Goal: Use online tool/utility: Utilize a website feature to perform a specific function

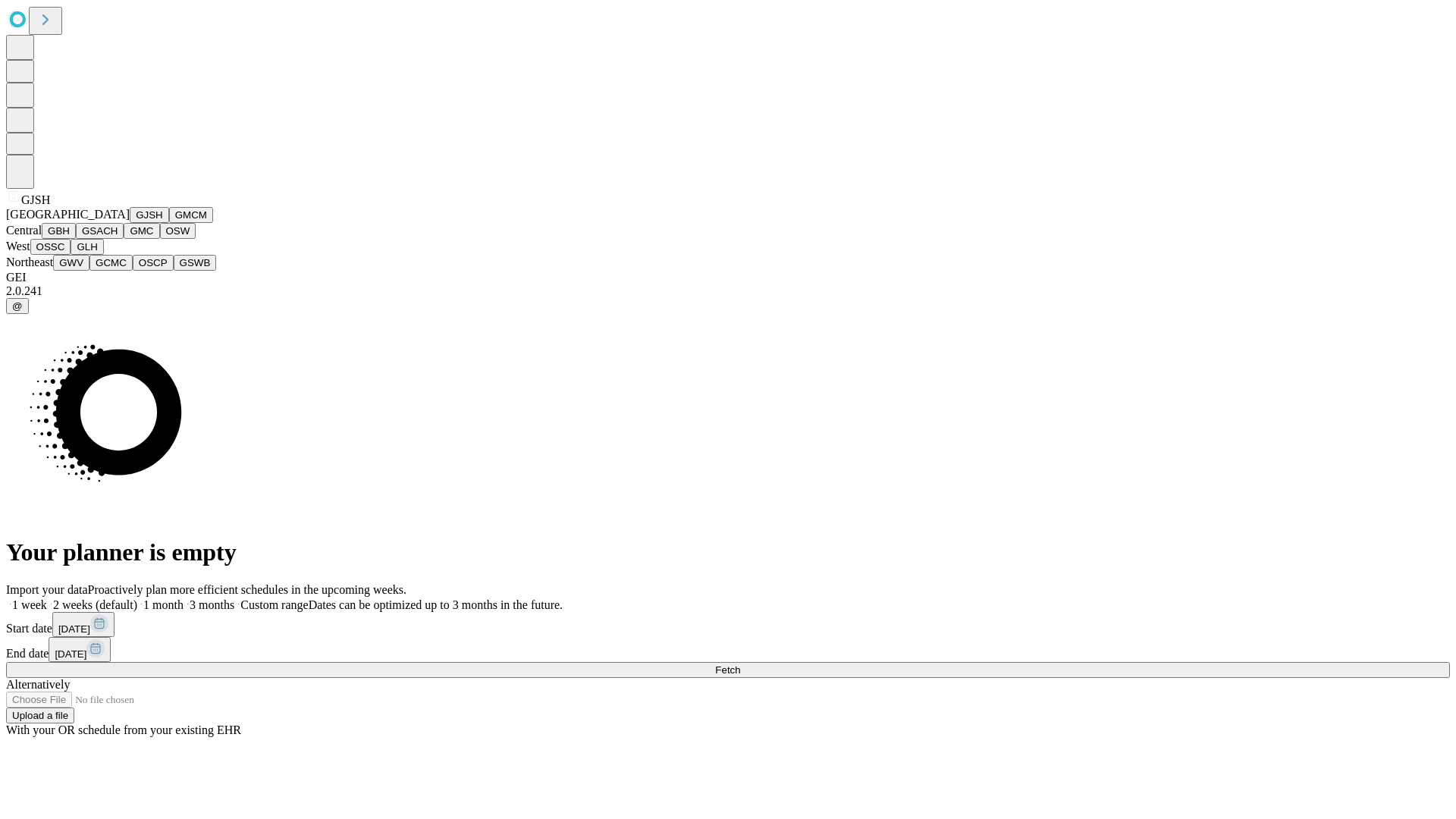
click at [130, 223] on button "GJSH" at bounding box center [149, 214] width 39 height 16
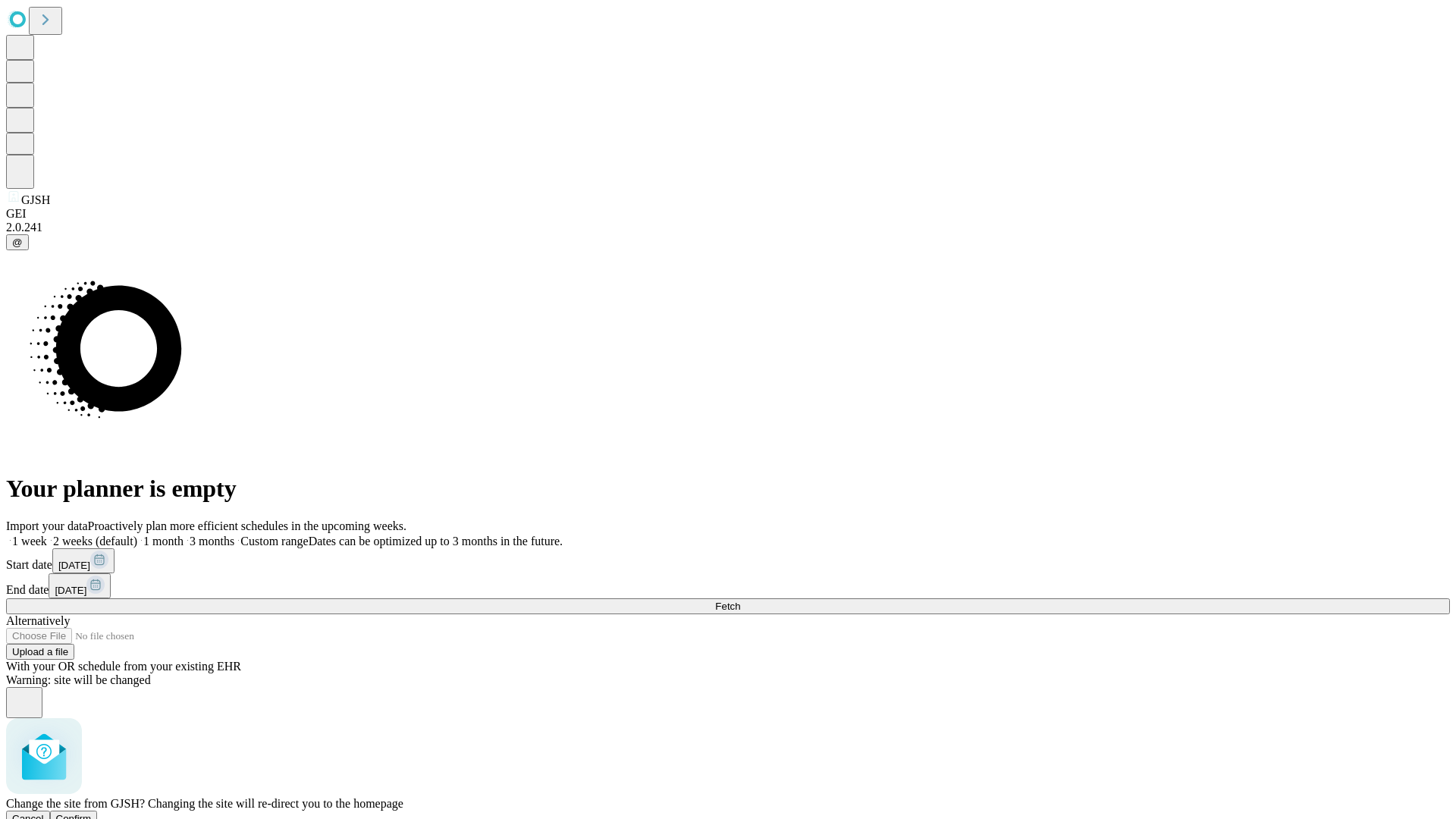
click at [91, 813] on span "Confirm" at bounding box center [74, 819] width 36 height 12
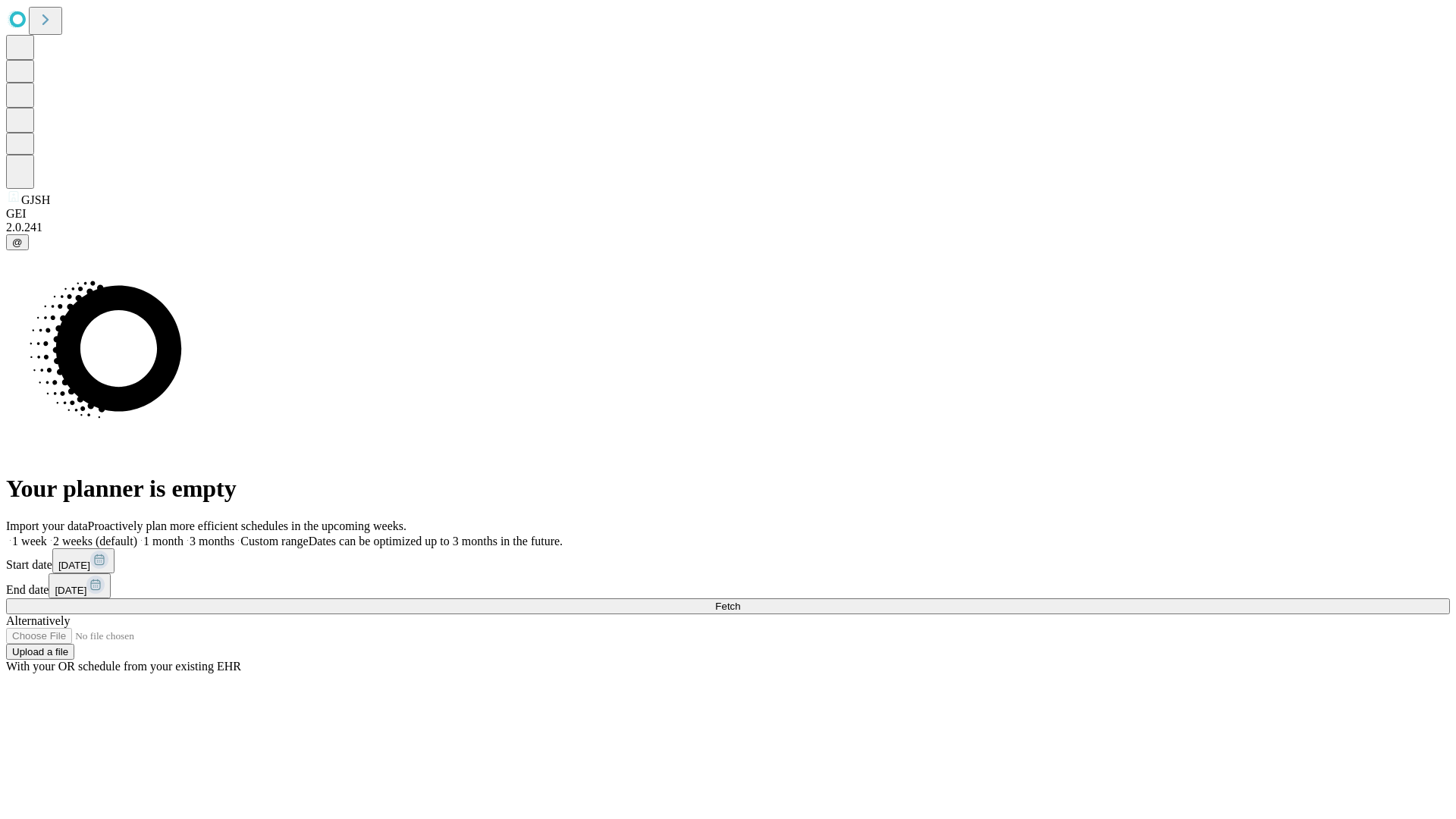
click at [137, 535] on label "2 weeks (default)" at bounding box center [92, 542] width 91 height 13
click at [740, 601] on span "Fetch" at bounding box center [728, 606] width 25 height 12
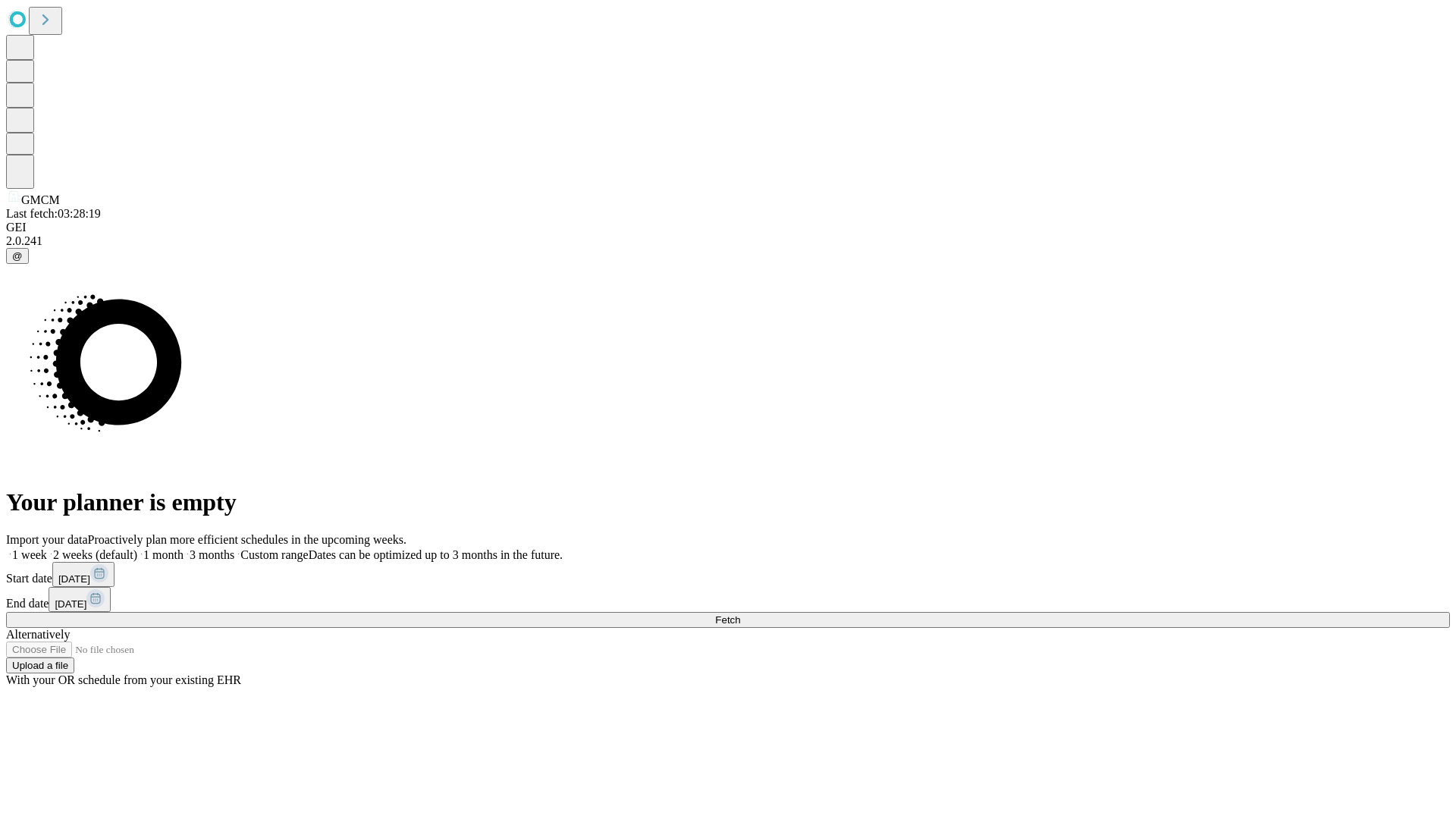
click at [740, 615] on span "Fetch" at bounding box center [728, 620] width 25 height 12
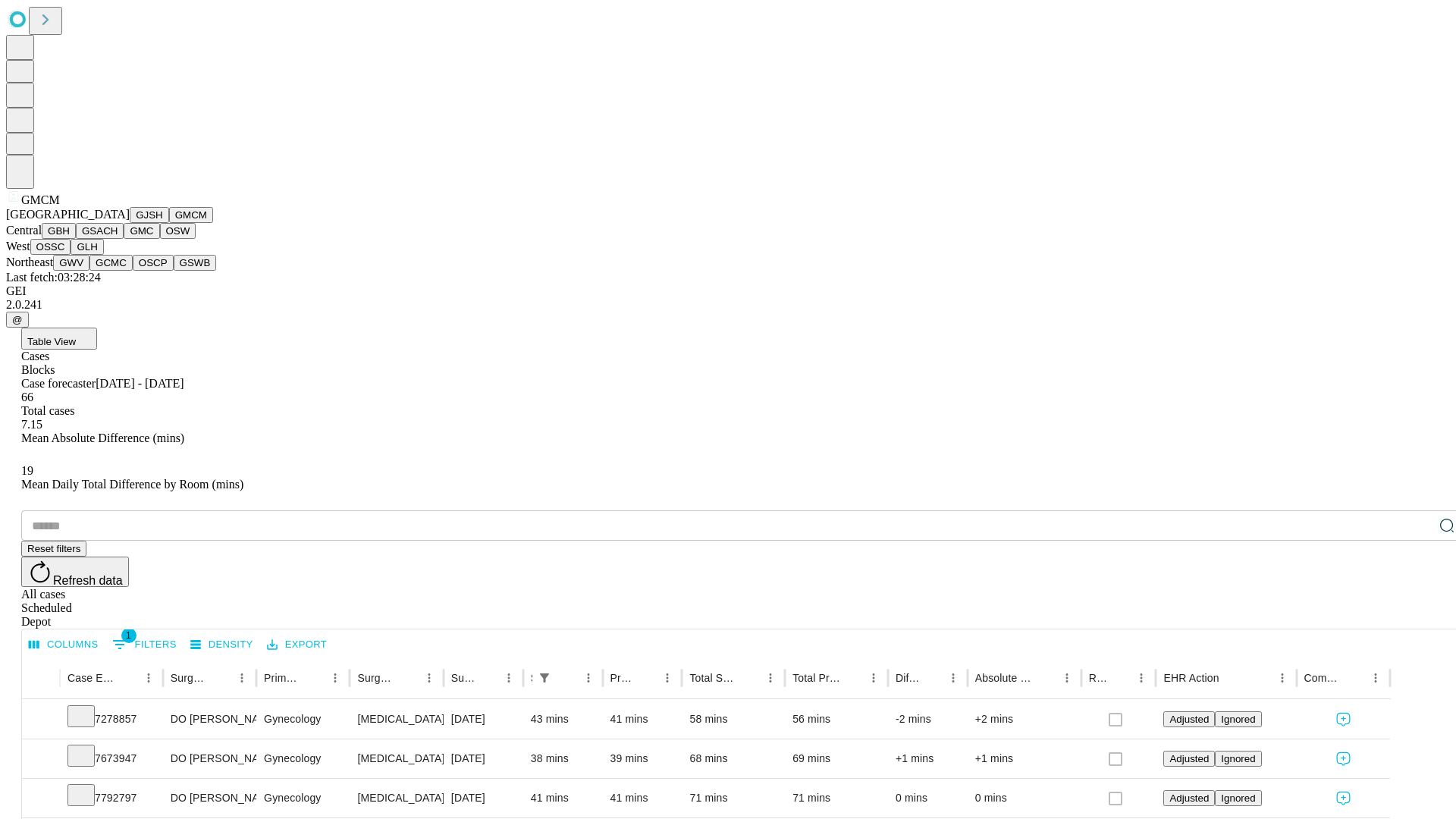
click at [76, 239] on button "GBH" at bounding box center [58, 230] width 34 height 16
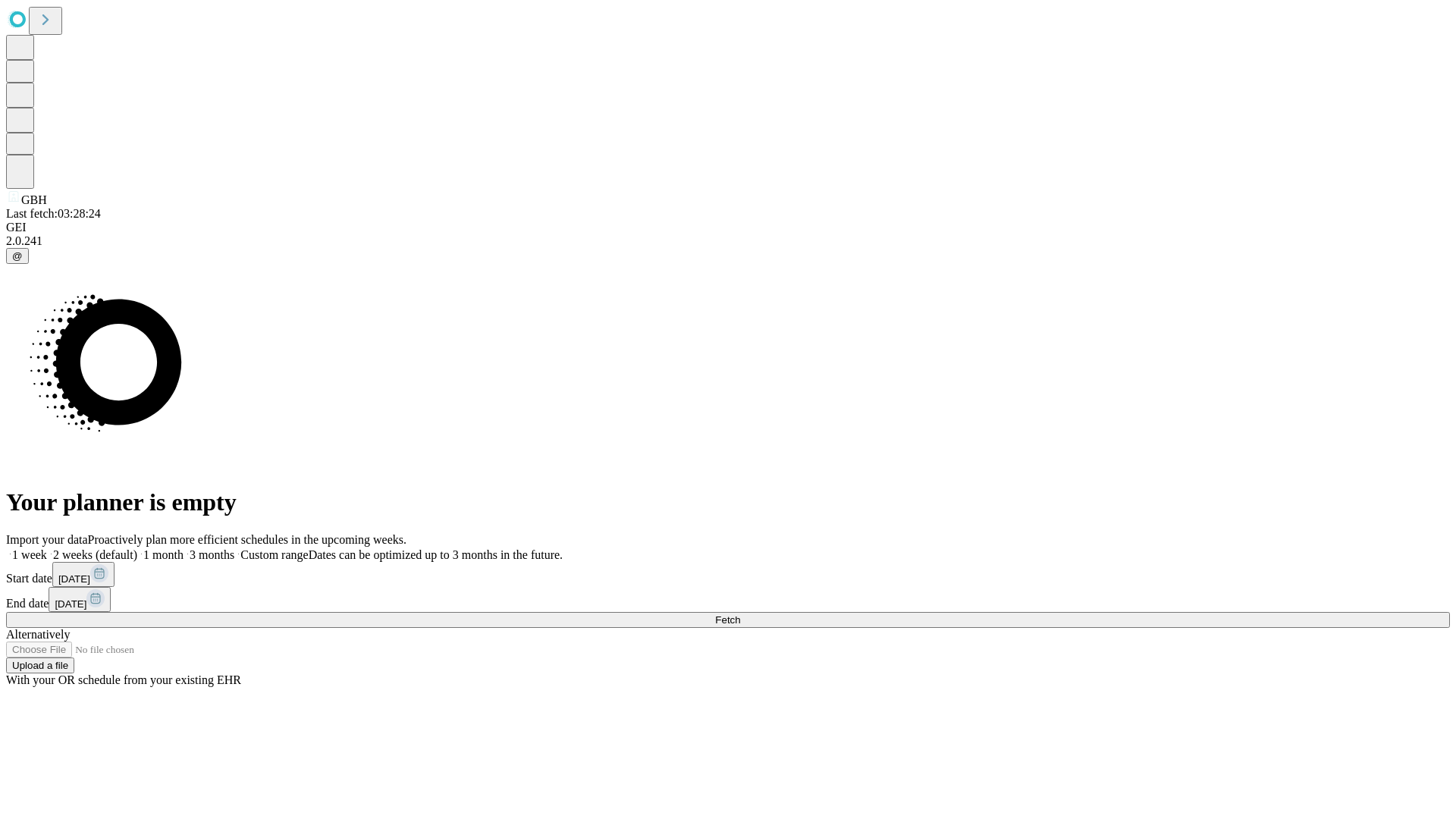
click at [137, 548] on label "2 weeks (default)" at bounding box center [92, 555] width 91 height 13
click at [740, 615] on span "Fetch" at bounding box center [728, 620] width 25 height 12
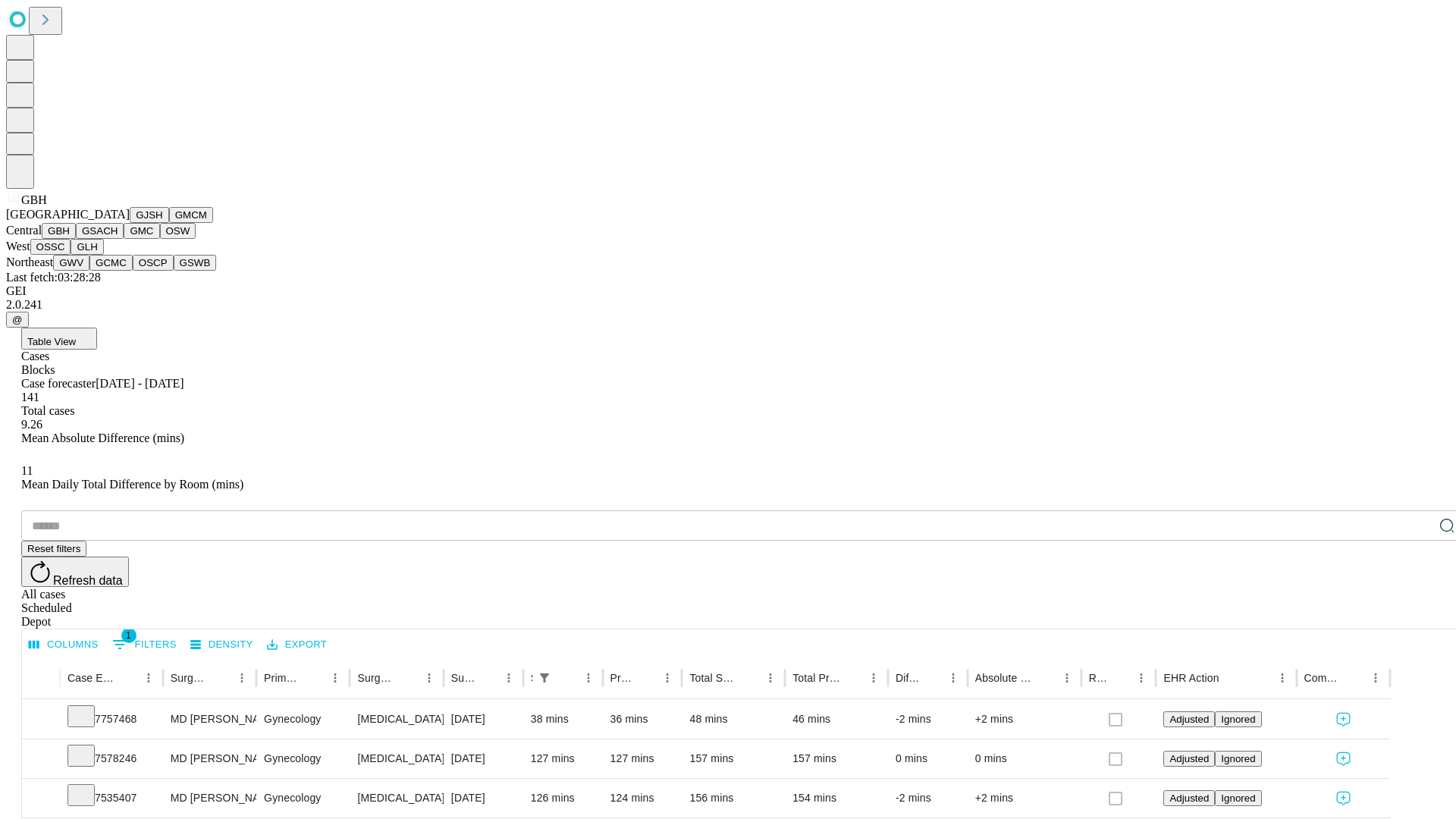
click at [118, 239] on button "GSACH" at bounding box center [100, 230] width 48 height 16
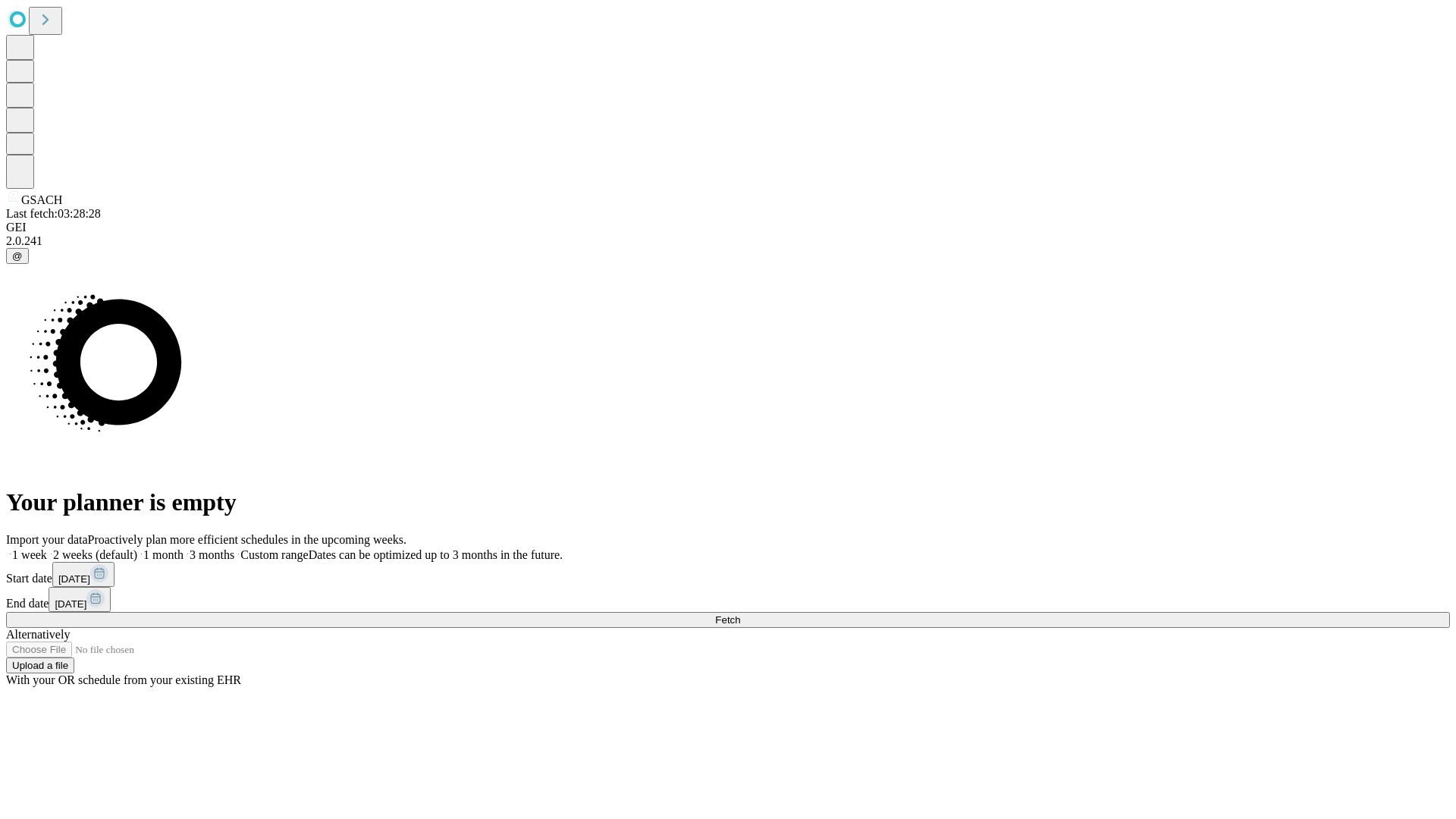
click at [740, 615] on span "Fetch" at bounding box center [728, 620] width 25 height 12
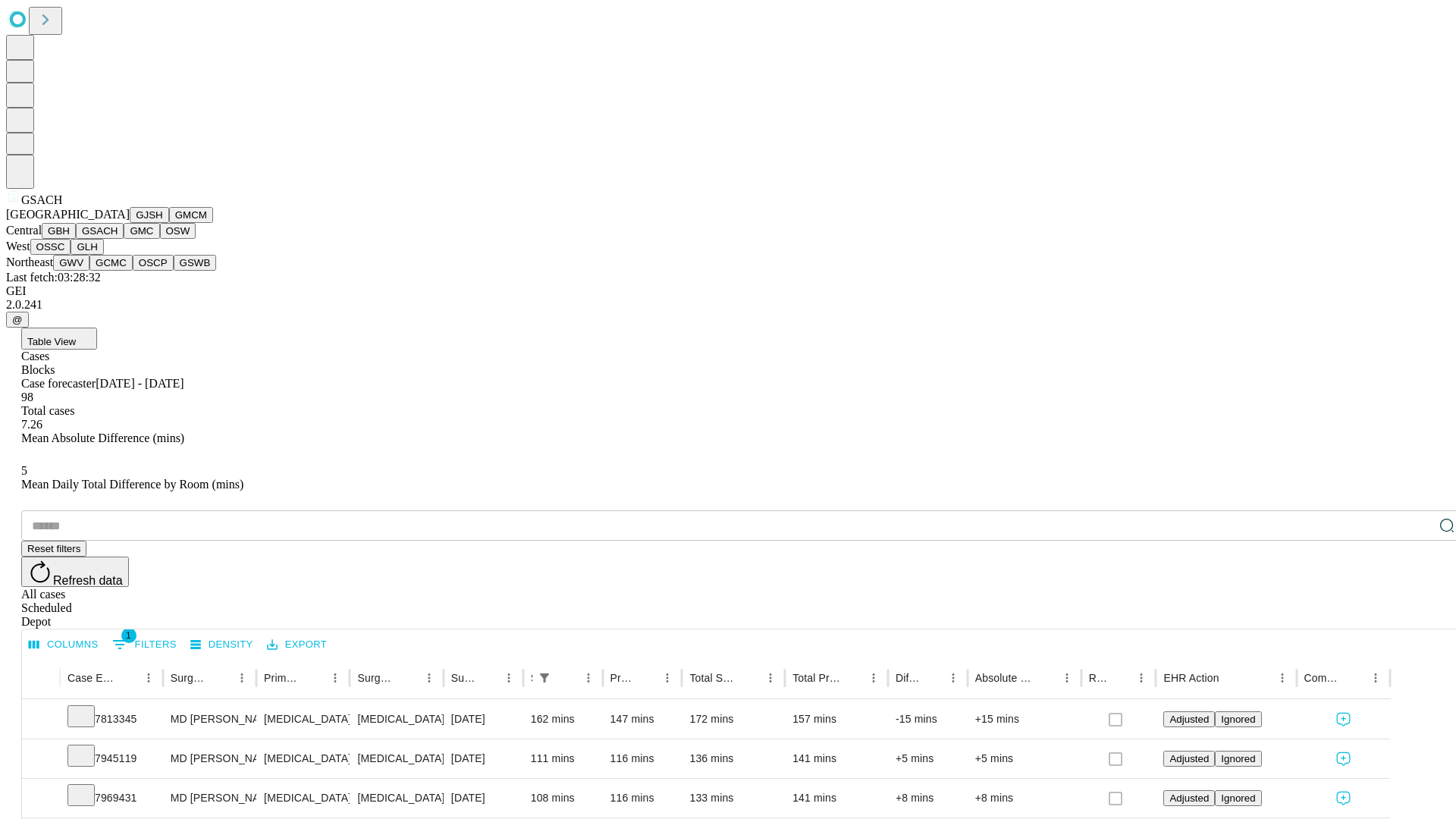
click at [124, 239] on button "GMC" at bounding box center [141, 230] width 36 height 16
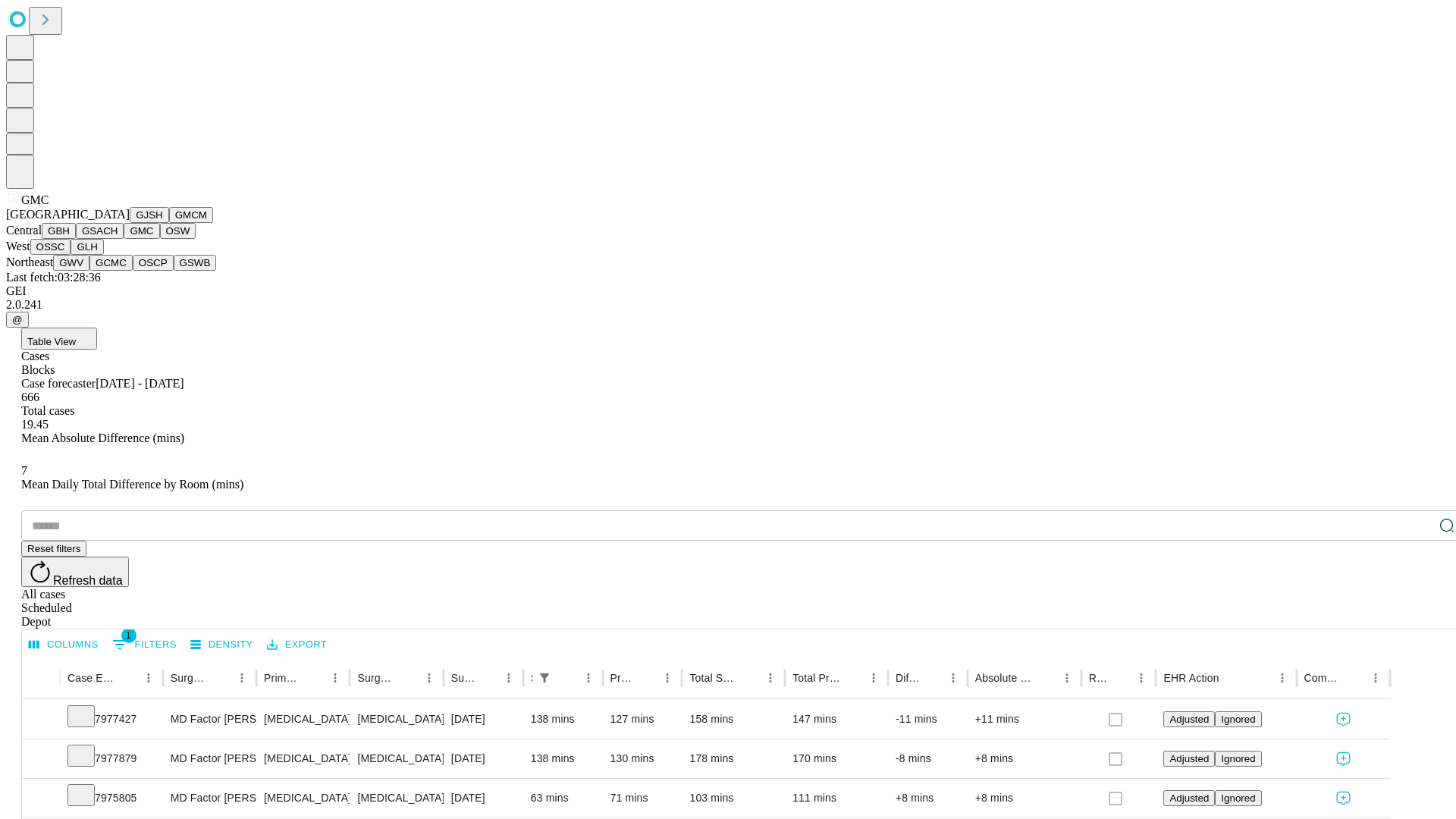
click at [160, 239] on button "OSW" at bounding box center [179, 230] width 37 height 16
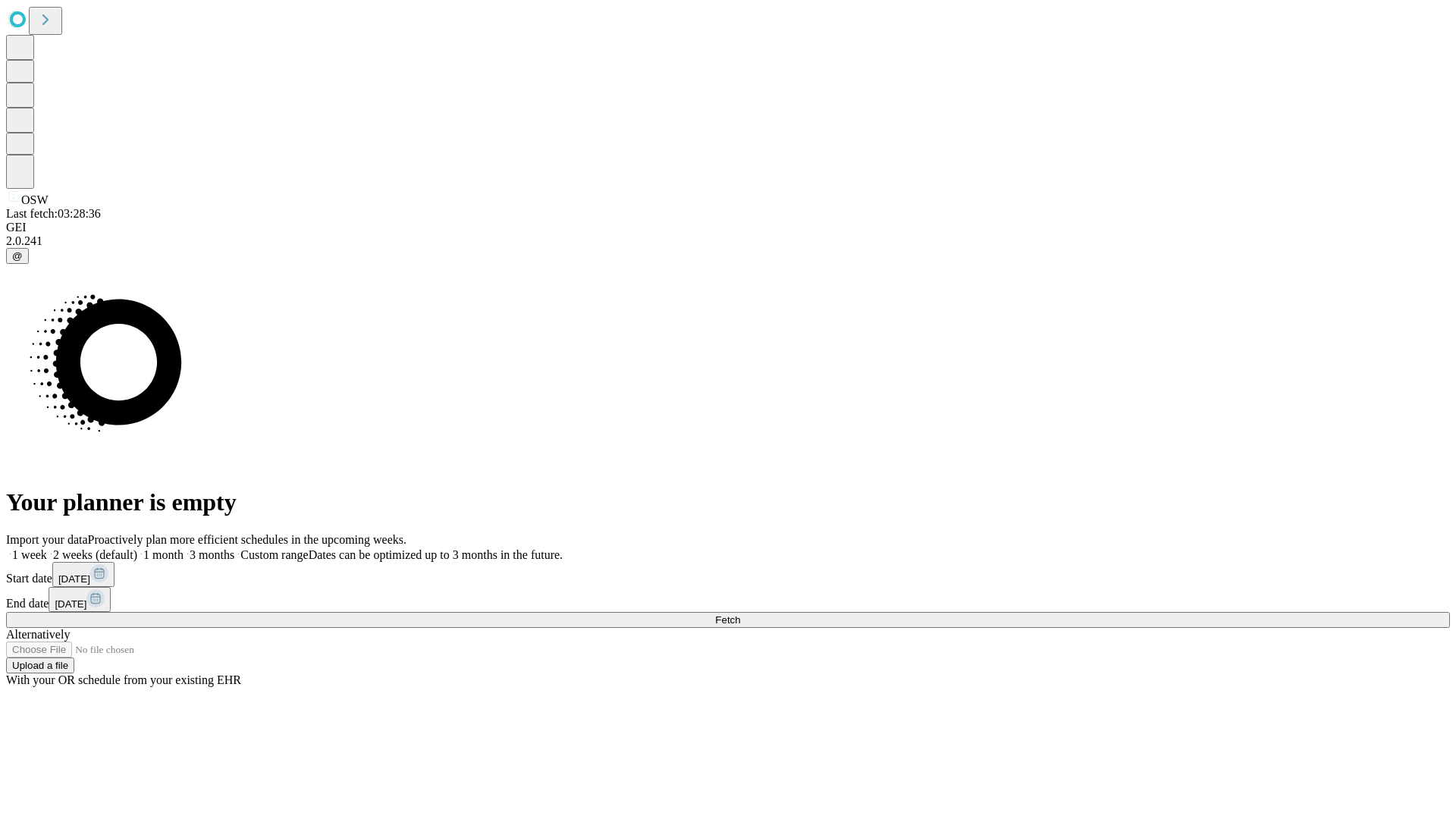
click at [137, 548] on label "2 weeks (default)" at bounding box center [92, 555] width 91 height 13
click at [740, 615] on span "Fetch" at bounding box center [728, 620] width 25 height 12
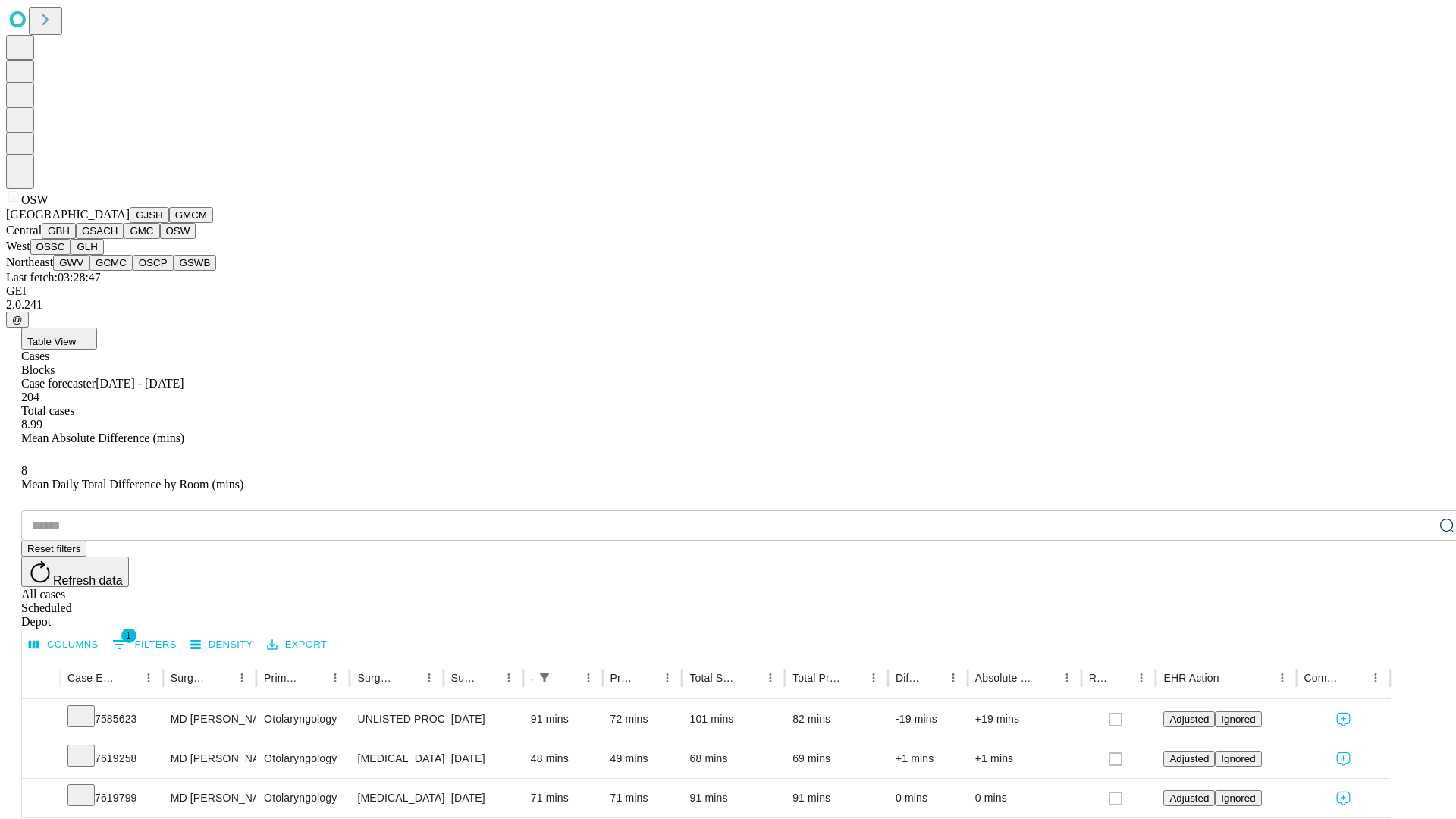
click at [71, 255] on button "OSSC" at bounding box center [51, 247] width 41 height 16
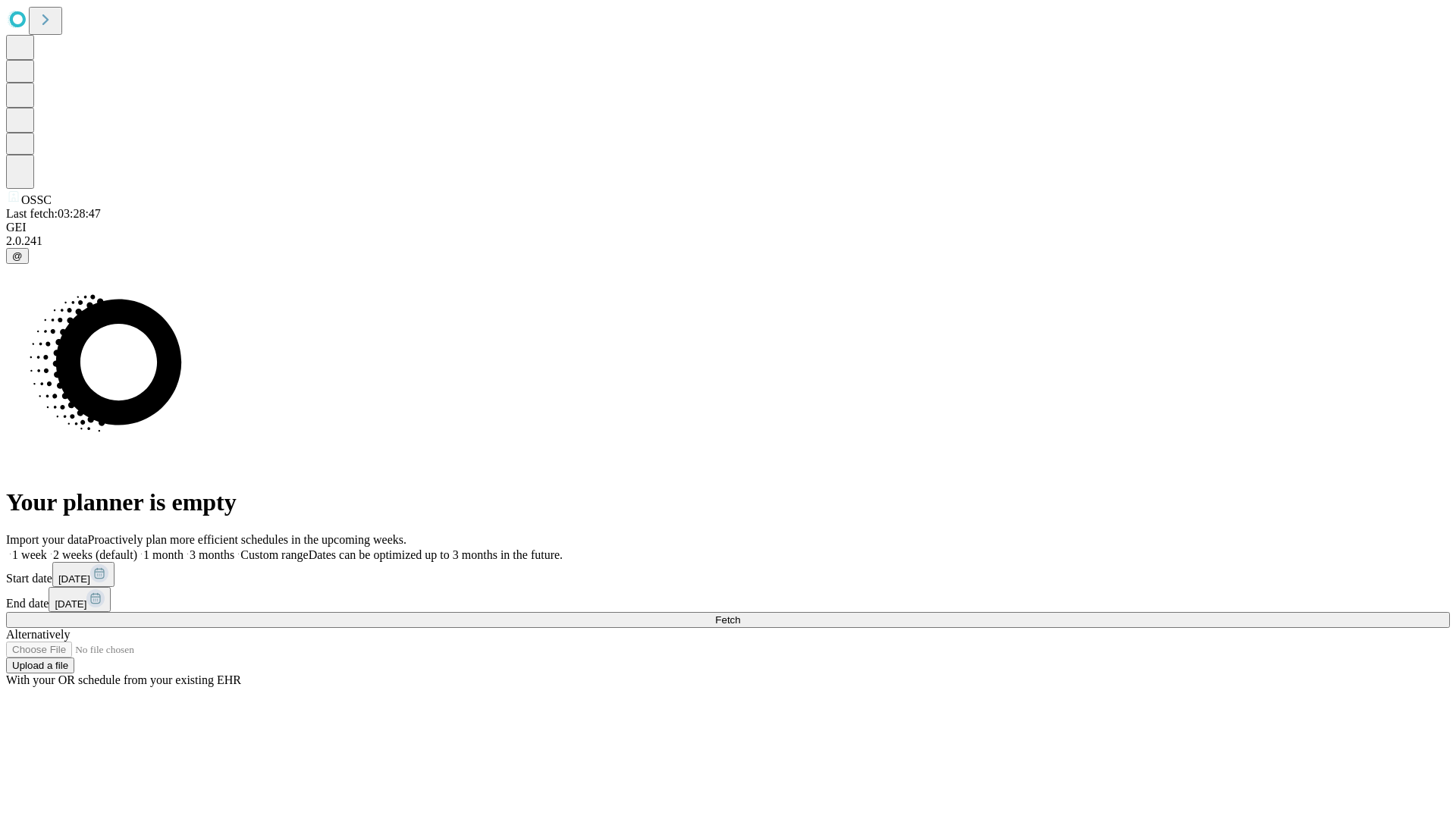
click at [137, 548] on label "2 weeks (default)" at bounding box center [92, 555] width 91 height 13
click at [740, 615] on span "Fetch" at bounding box center [728, 620] width 25 height 12
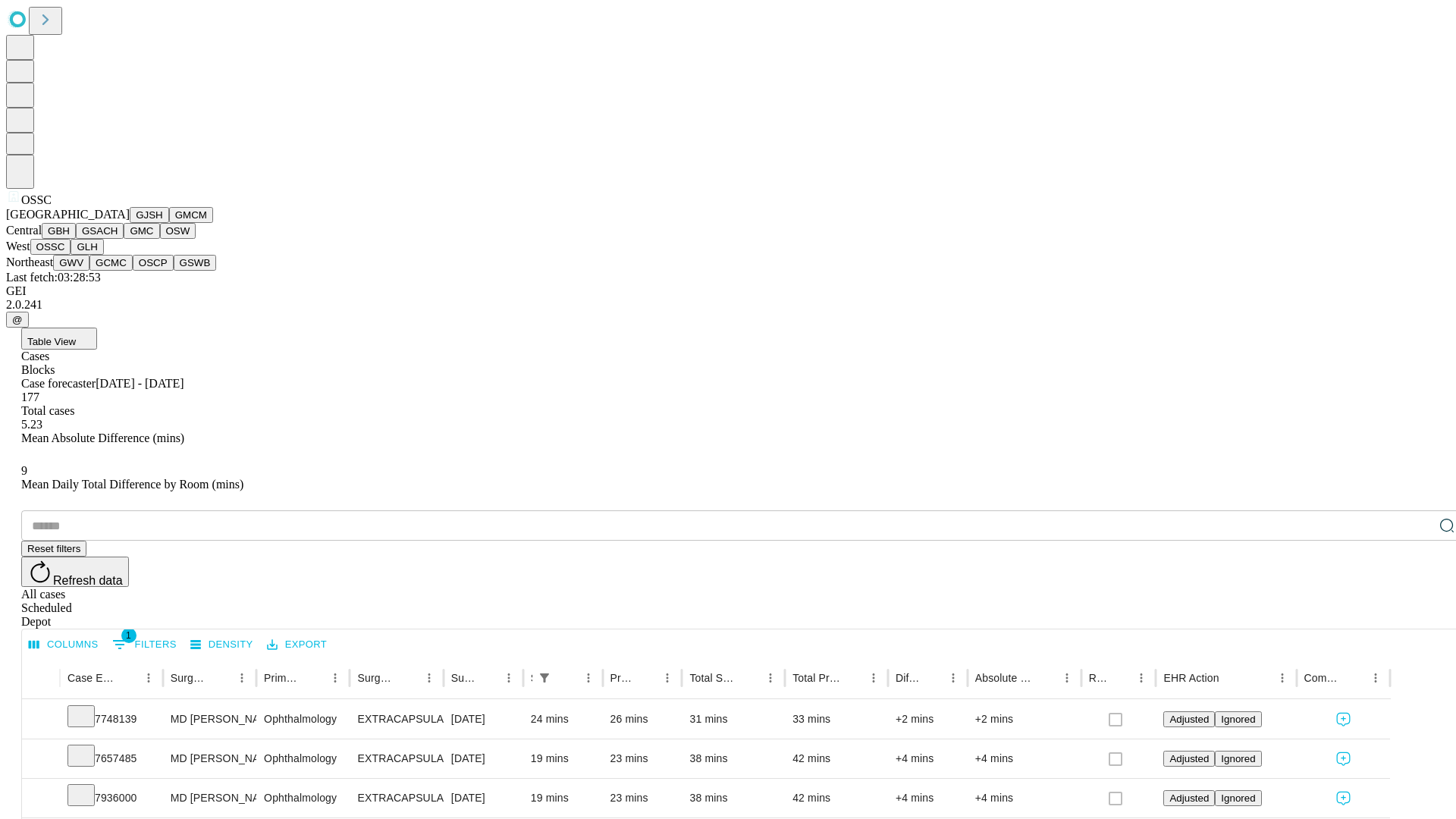
click at [103, 255] on button "GLH" at bounding box center [86, 247] width 32 height 16
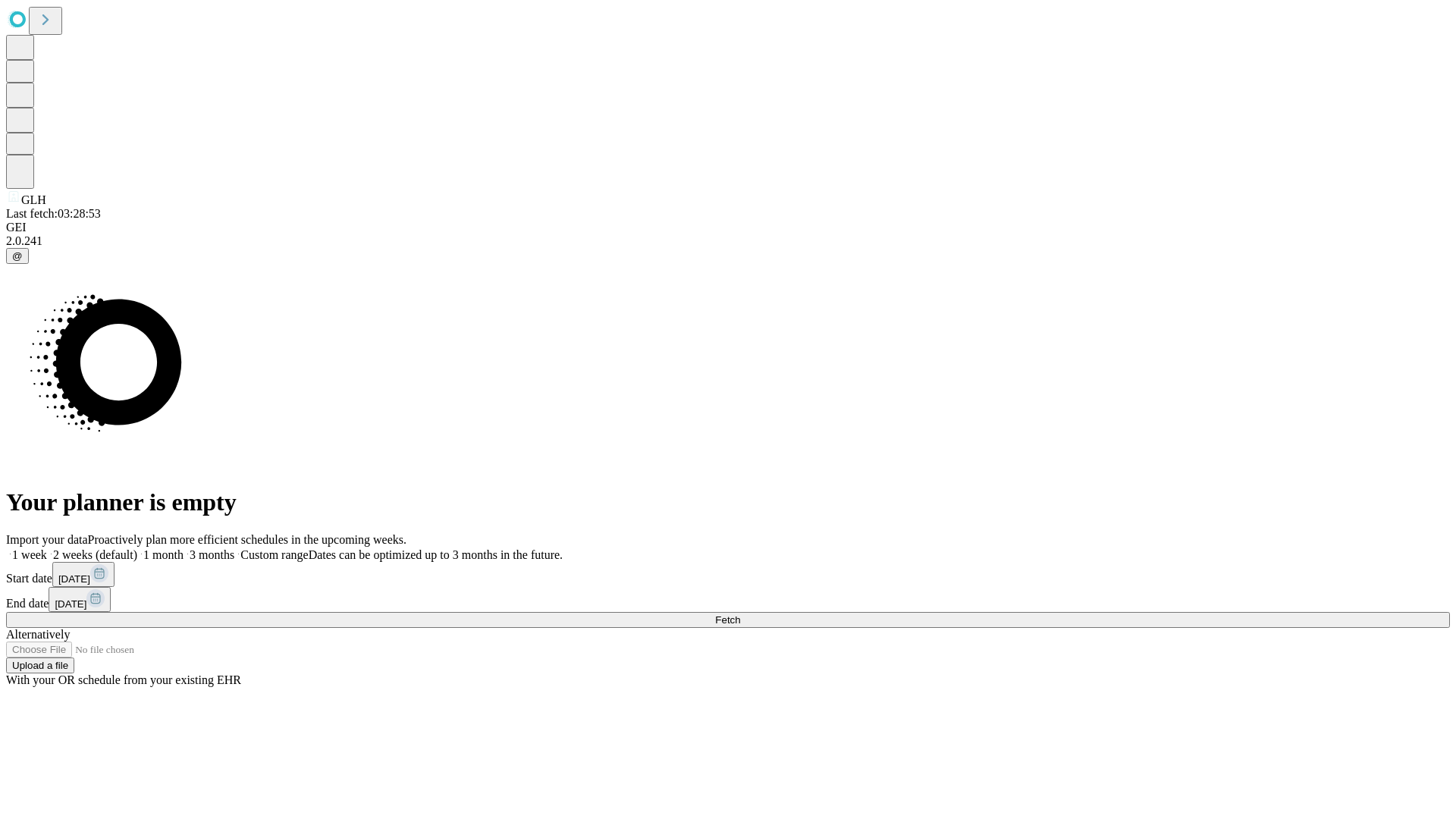
click at [137, 548] on label "2 weeks (default)" at bounding box center [92, 555] width 91 height 13
click at [740, 615] on span "Fetch" at bounding box center [728, 620] width 25 height 12
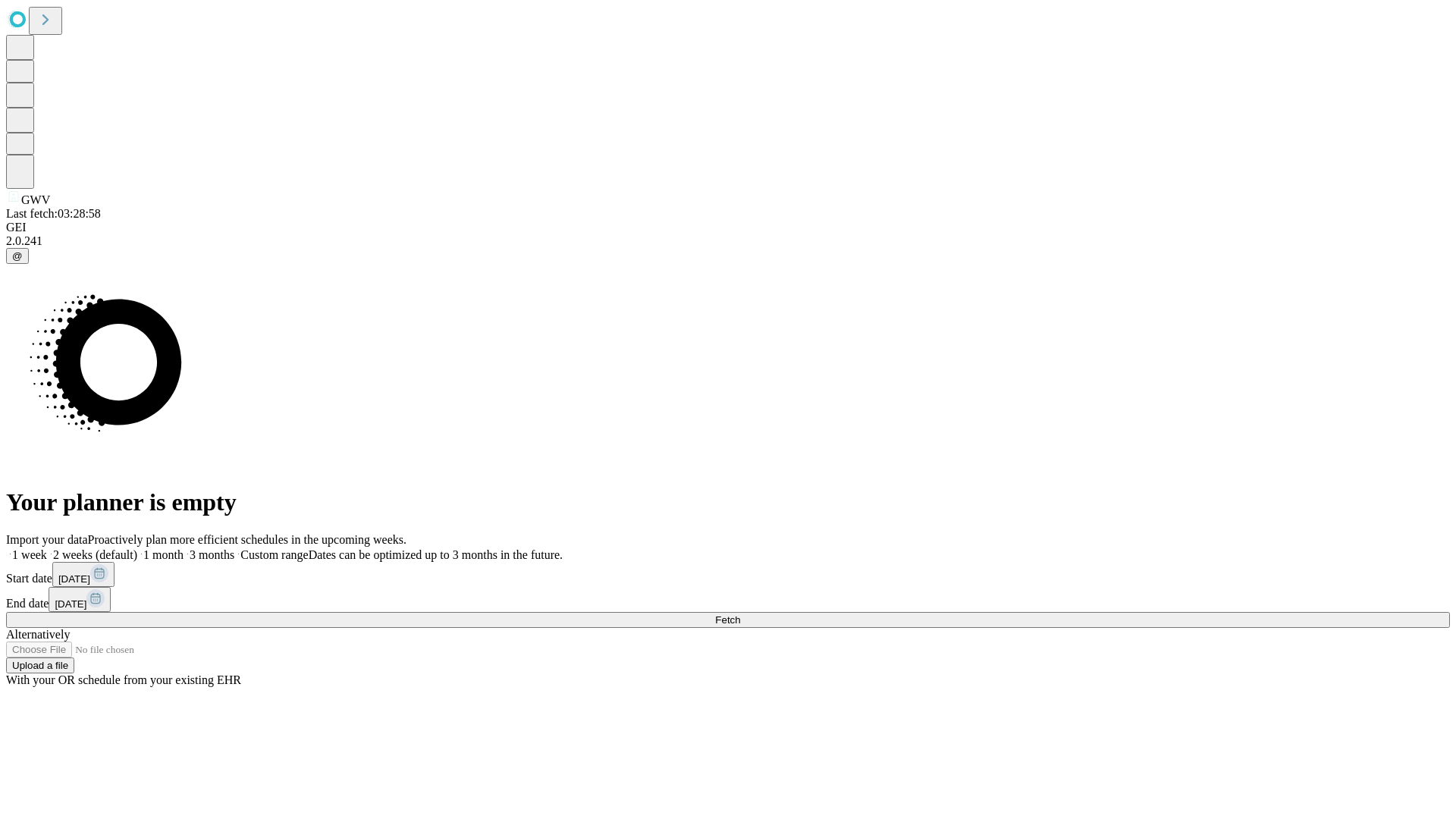
click at [137, 548] on label "2 weeks (default)" at bounding box center [92, 555] width 91 height 13
click at [740, 615] on span "Fetch" at bounding box center [728, 620] width 25 height 12
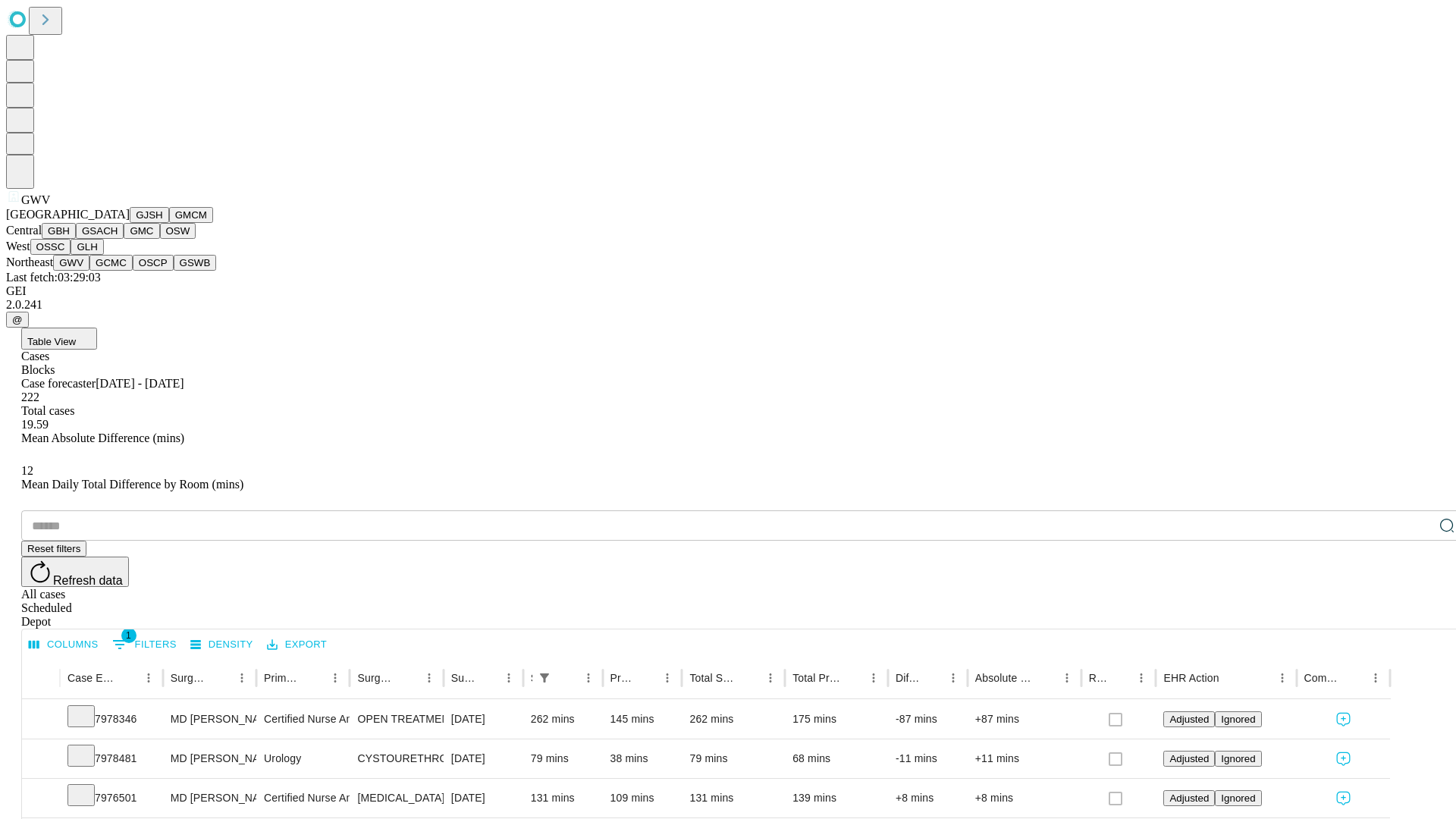
click at [118, 271] on button "GCMC" at bounding box center [111, 262] width 43 height 16
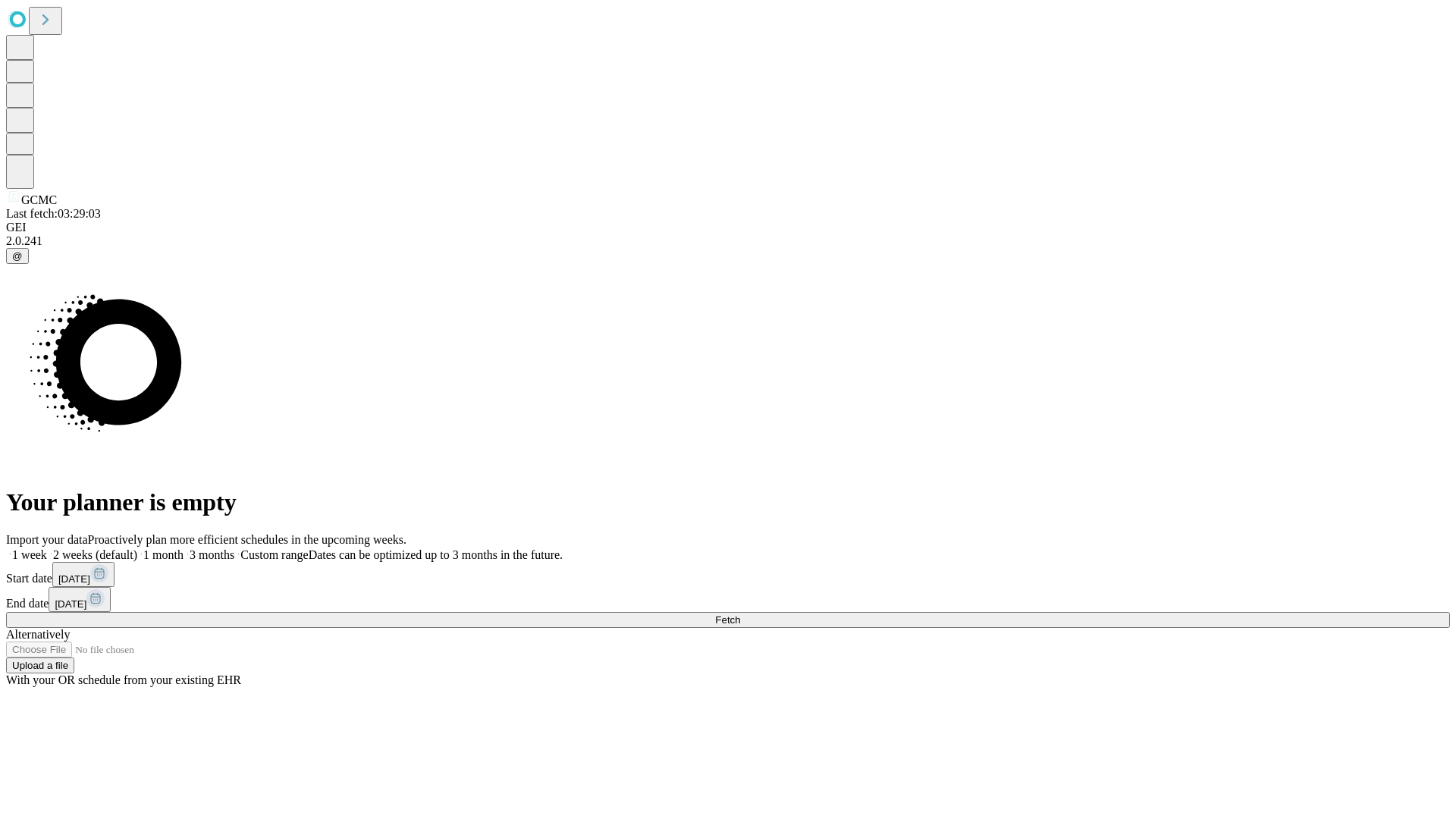
click at [137, 548] on label "2 weeks (default)" at bounding box center [92, 555] width 91 height 13
click at [740, 615] on span "Fetch" at bounding box center [728, 620] width 25 height 12
